Goal: Task Accomplishment & Management: Use online tool/utility

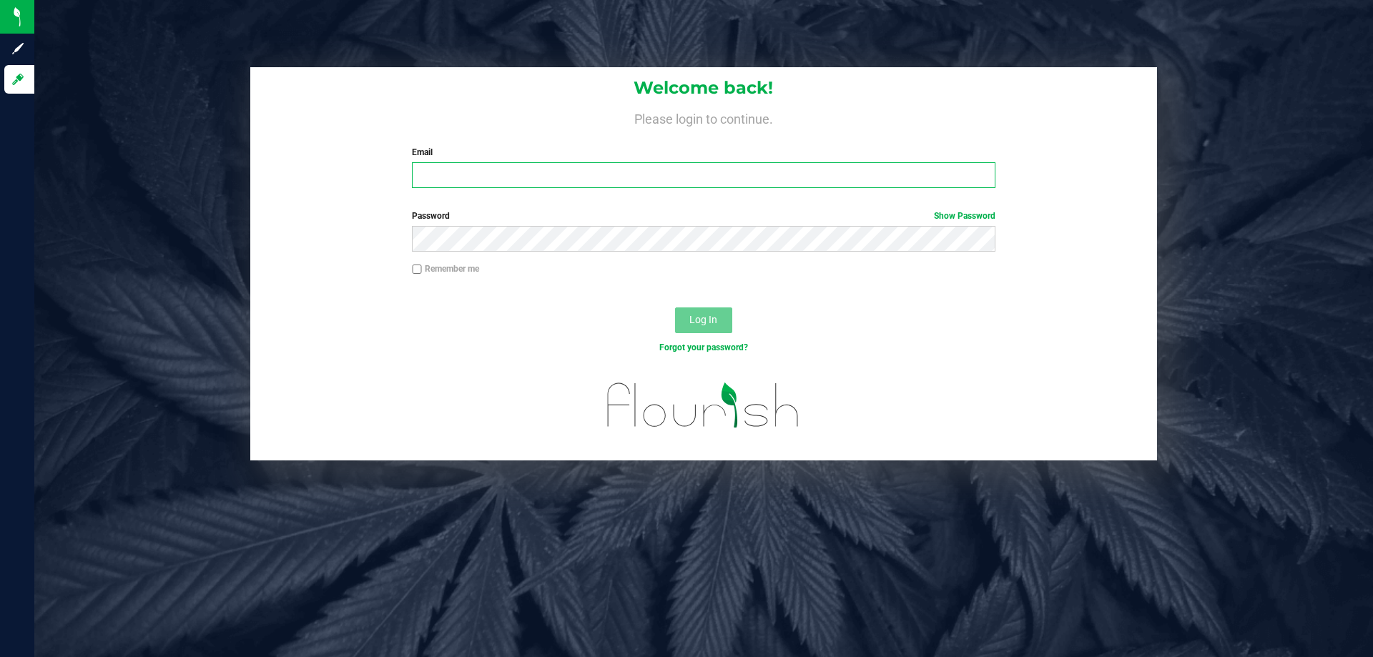
click at [523, 174] on input "Email" at bounding box center [703, 175] width 583 height 26
type input "[EMAIL_ADDRESS][DOMAIN_NAME]"
click at [675, 308] on button "Log In" at bounding box center [703, 321] width 57 height 26
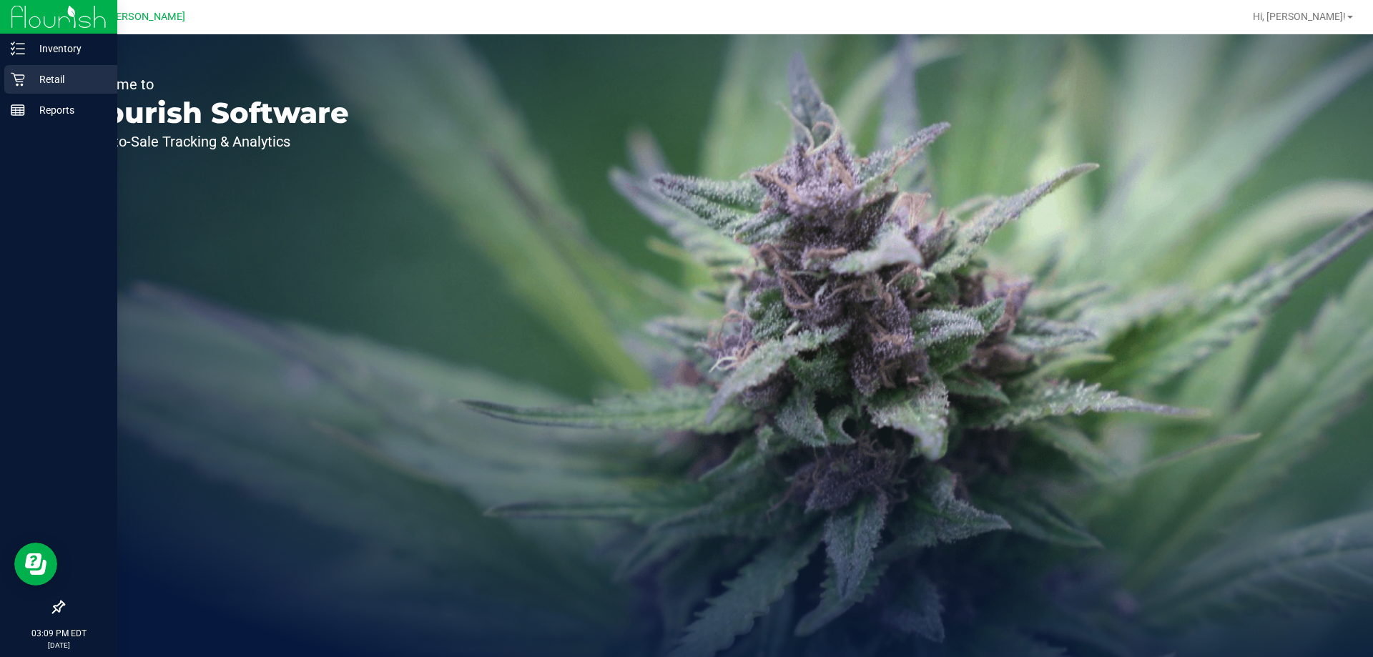
click at [19, 87] on div "Retail" at bounding box center [60, 79] width 113 height 29
